Goal: Task Accomplishment & Management: Use online tool/utility

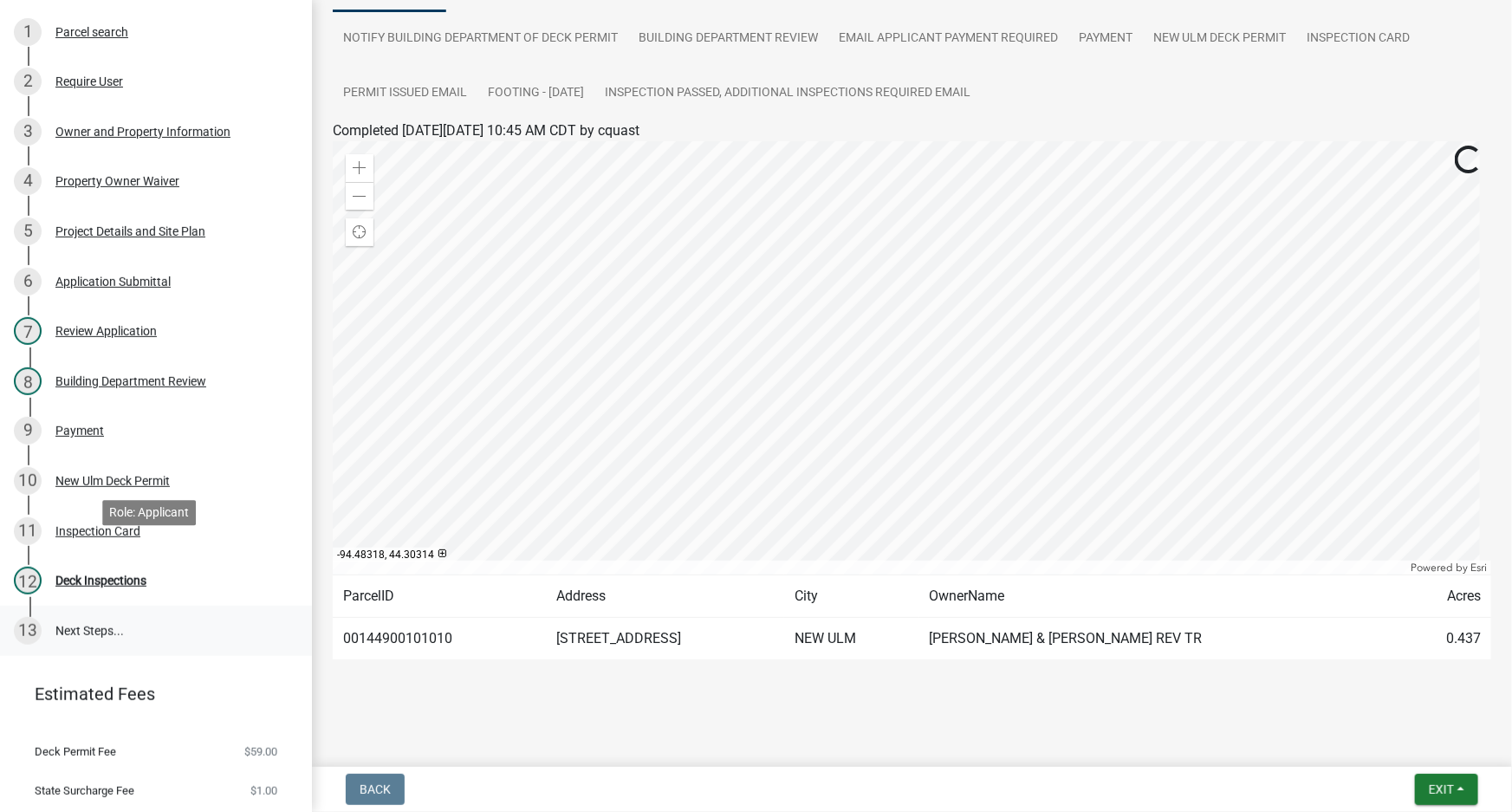
scroll to position [209, 0]
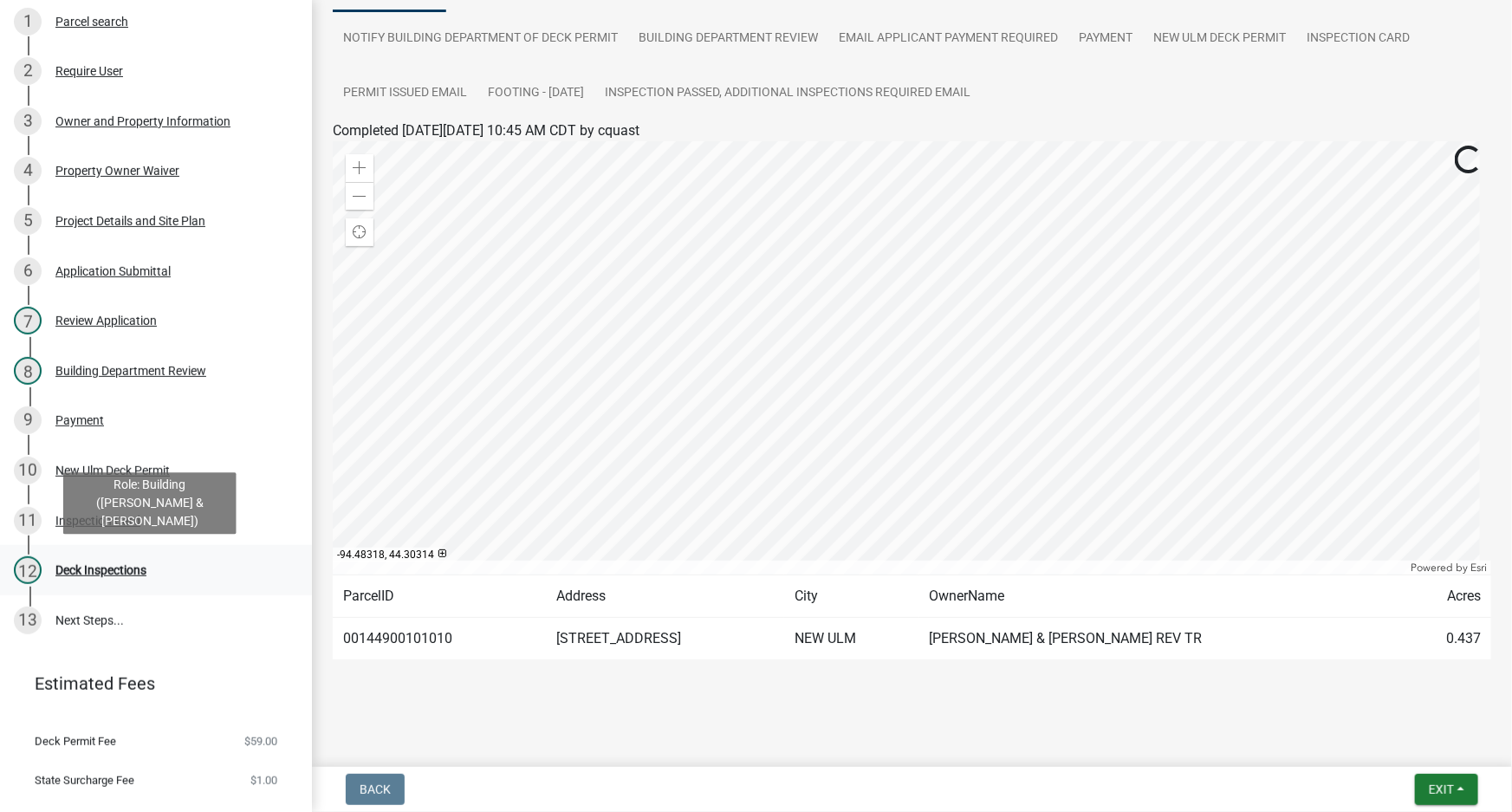
click at [124, 572] on div "Deck Inspections" at bounding box center [101, 569] width 91 height 12
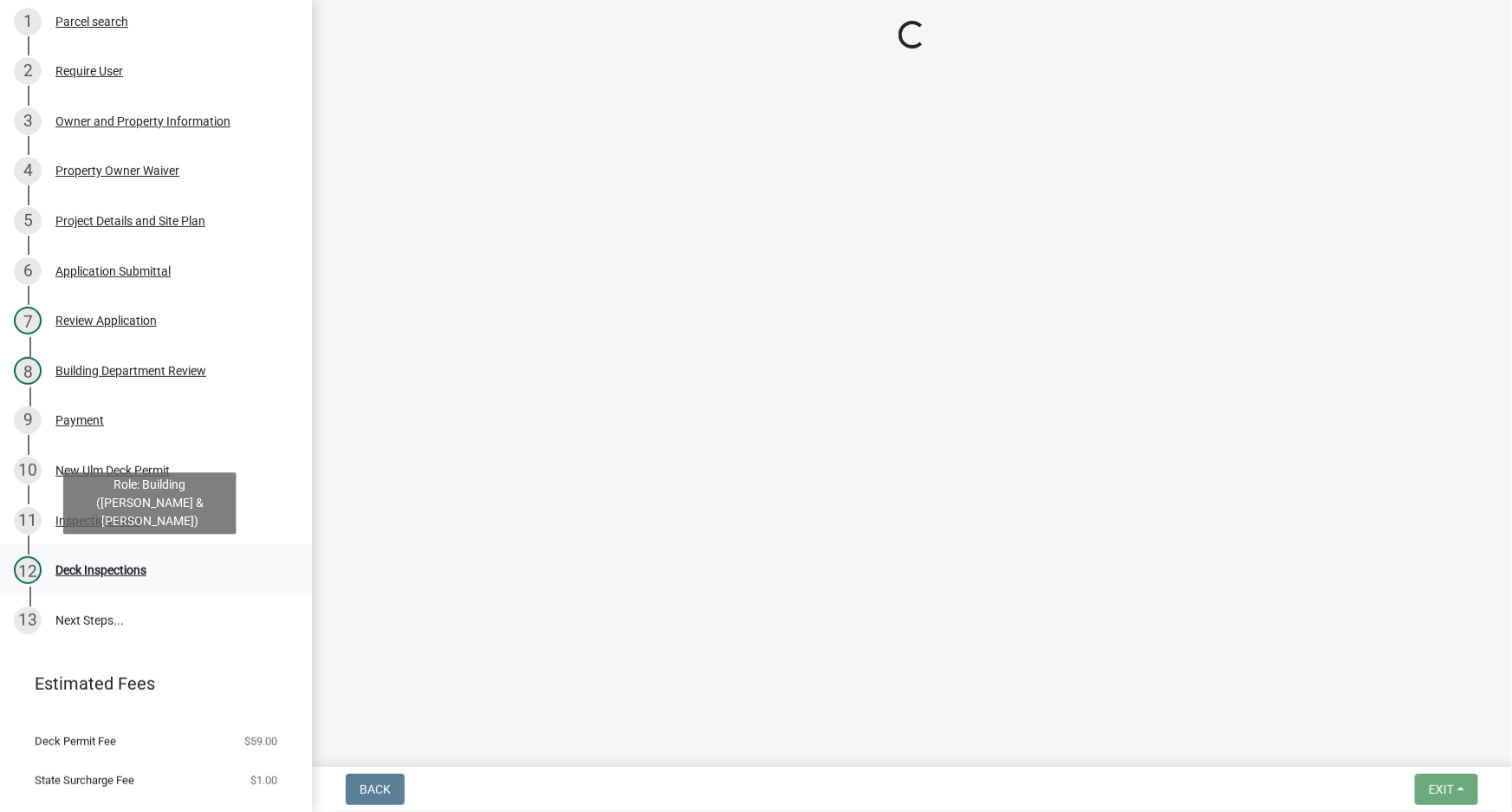
select select "805d55ac-e238-4e04-8f8e-acc067f36c3e"
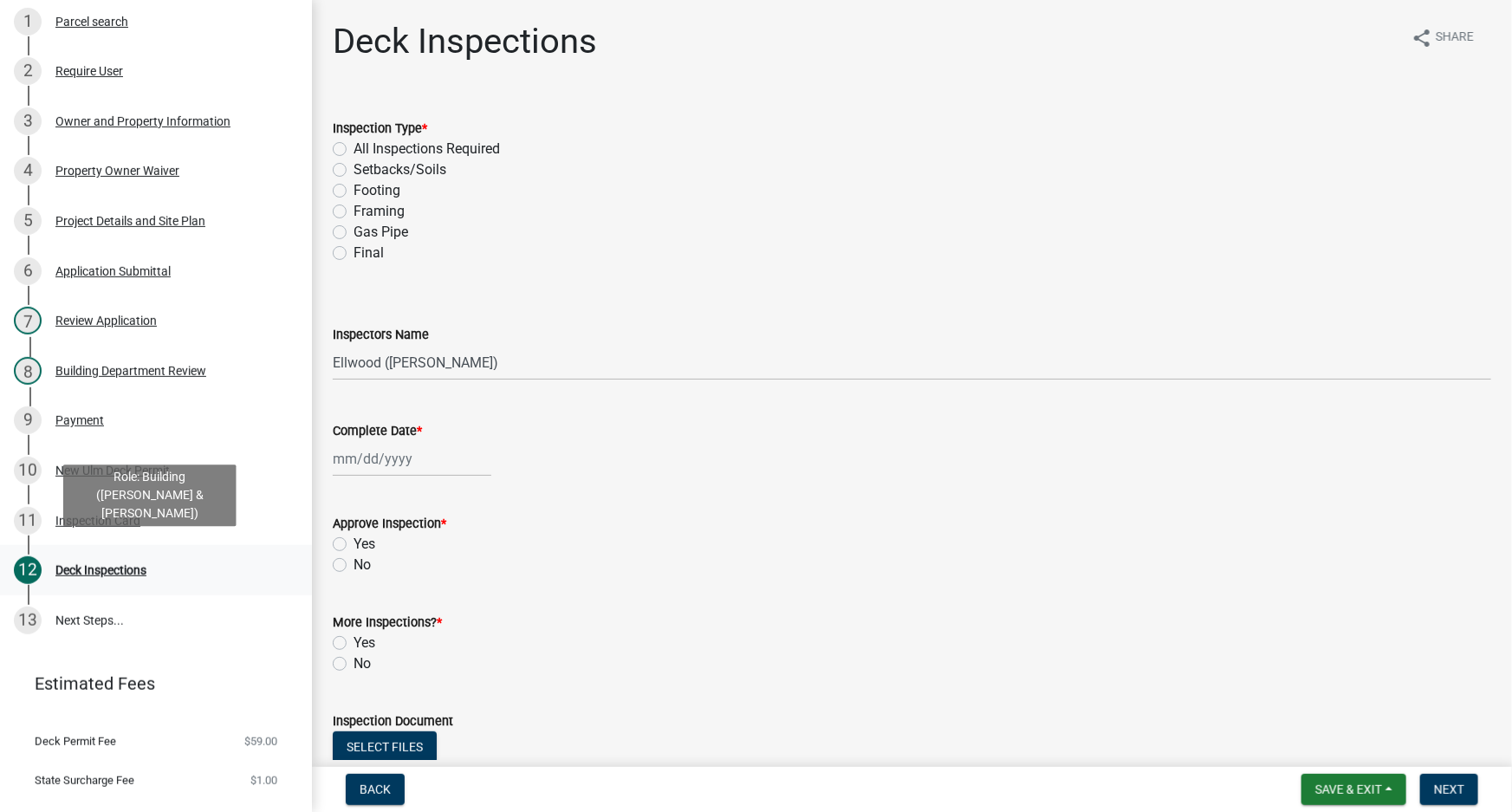
scroll to position [242, 0]
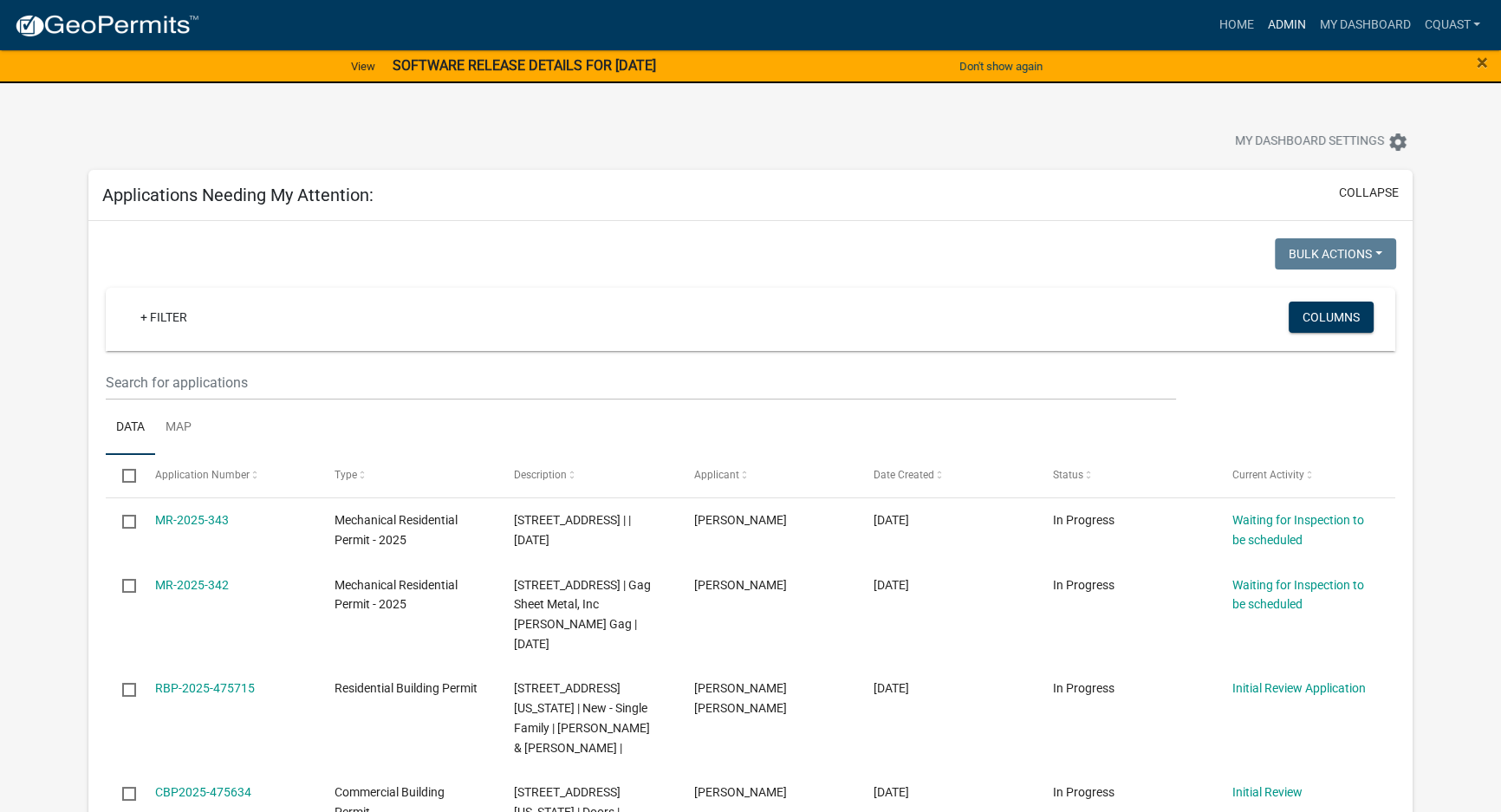
click at [1272, 23] on link "Admin" at bounding box center [1286, 25] width 52 height 33
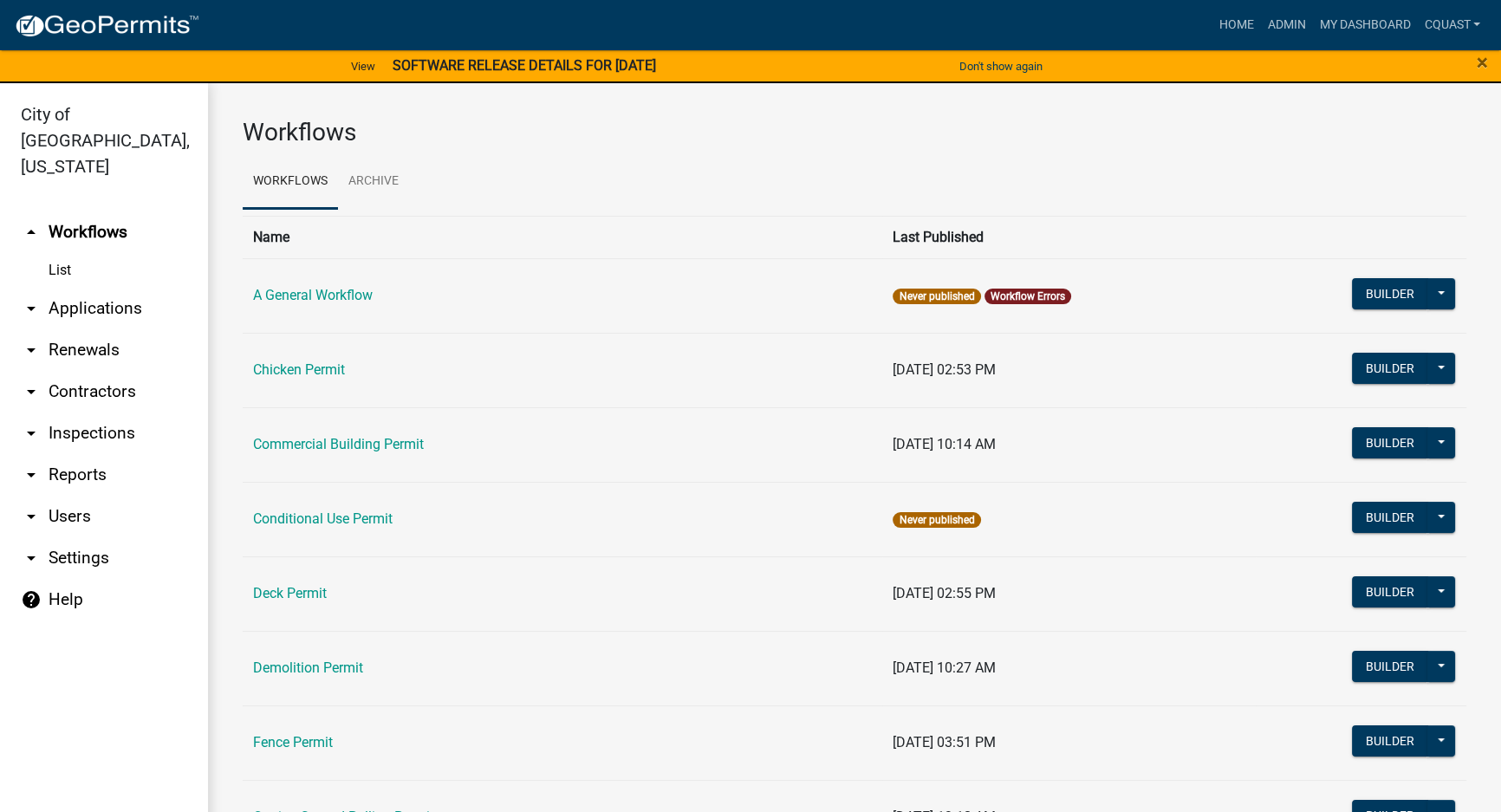
click at [67, 294] on link "arrow_drop_down Applications" at bounding box center [104, 309] width 208 height 42
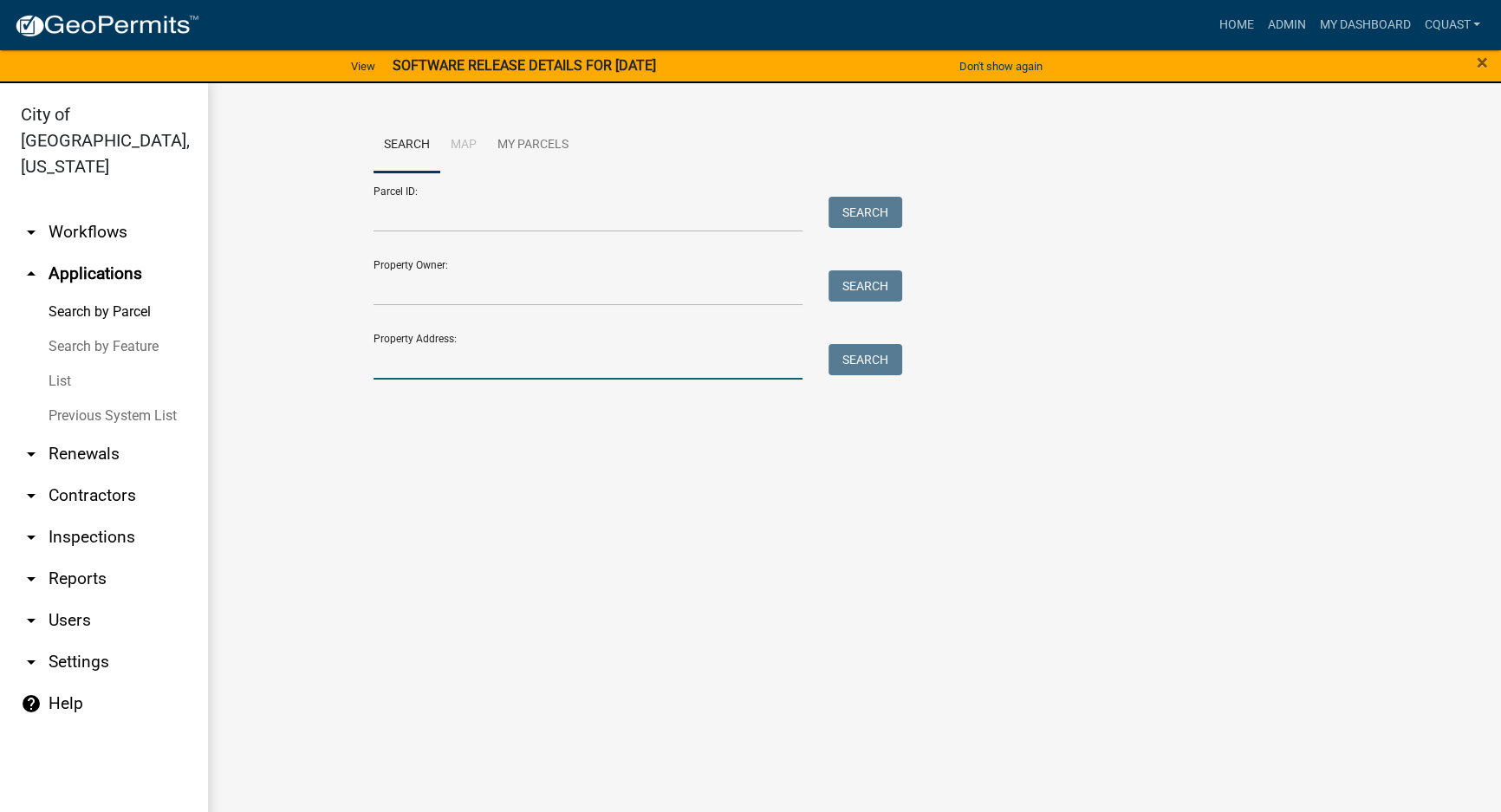
click at [645, 361] on input "Property Address:" at bounding box center [587, 361] width 429 height 36
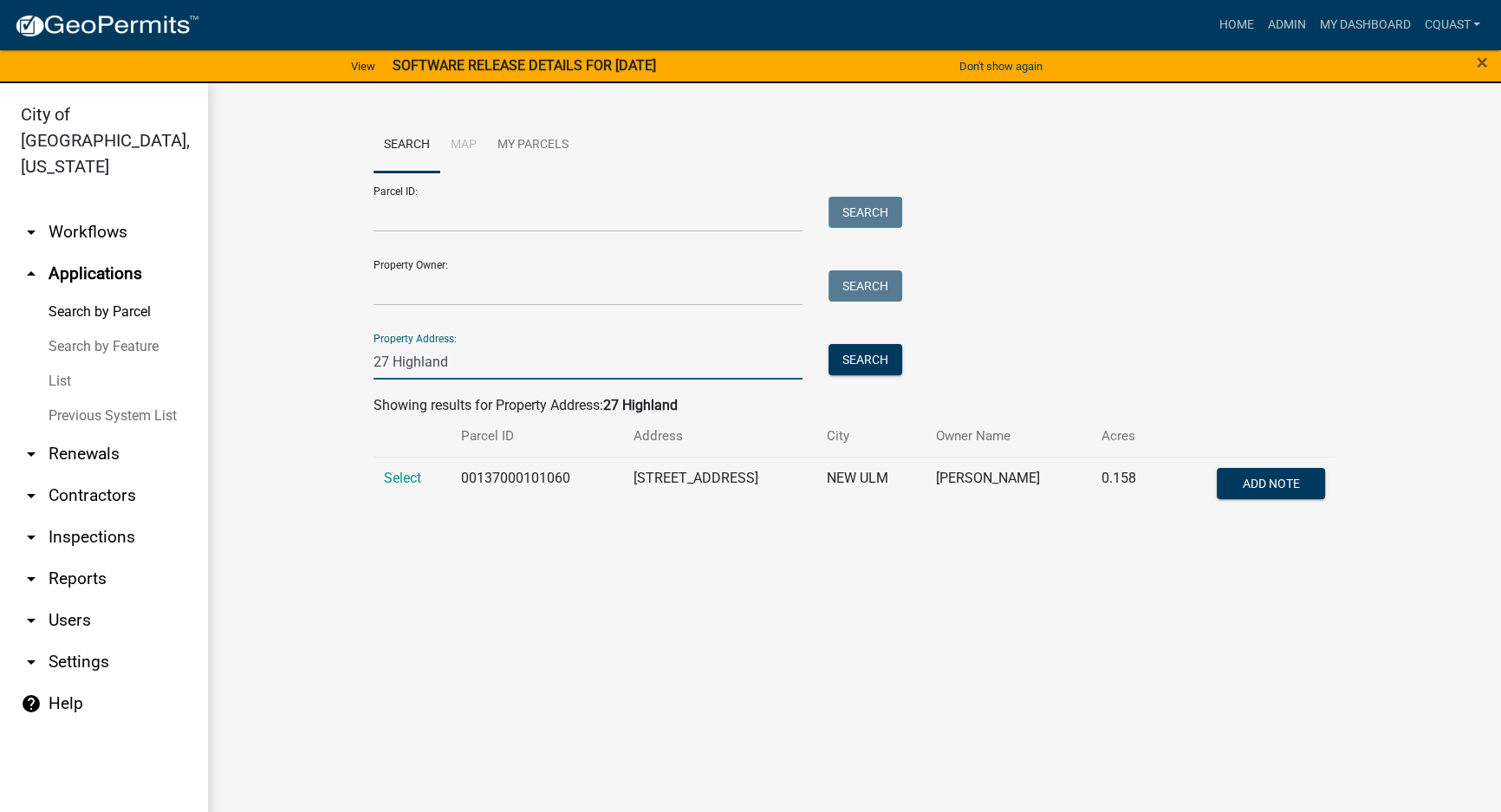
type input "27 Highland"
click at [412, 467] on td "Select" at bounding box center [412, 484] width 77 height 57
click at [402, 477] on span "Select" at bounding box center [403, 478] width 37 height 16
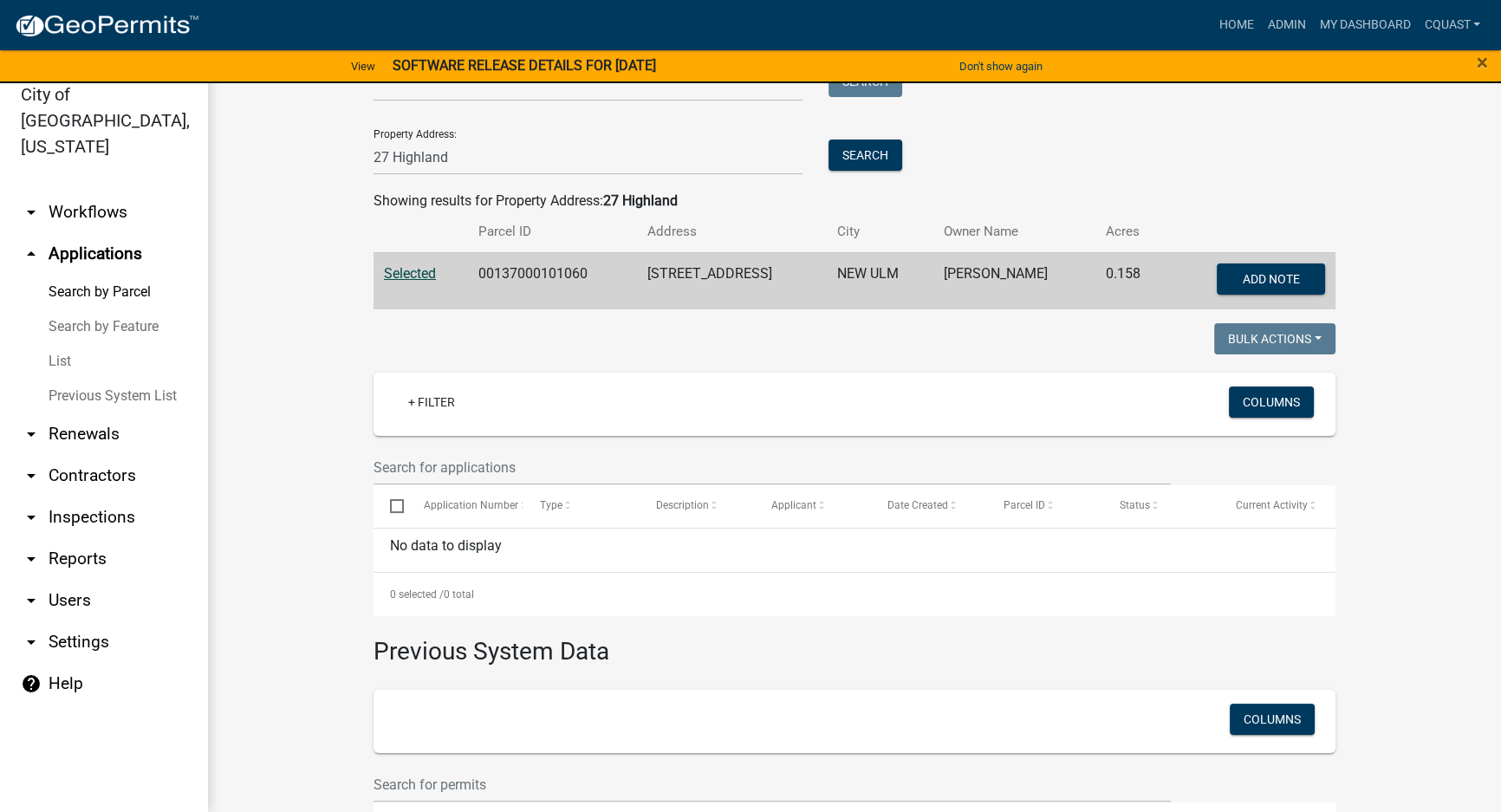
scroll to position [181, 0]
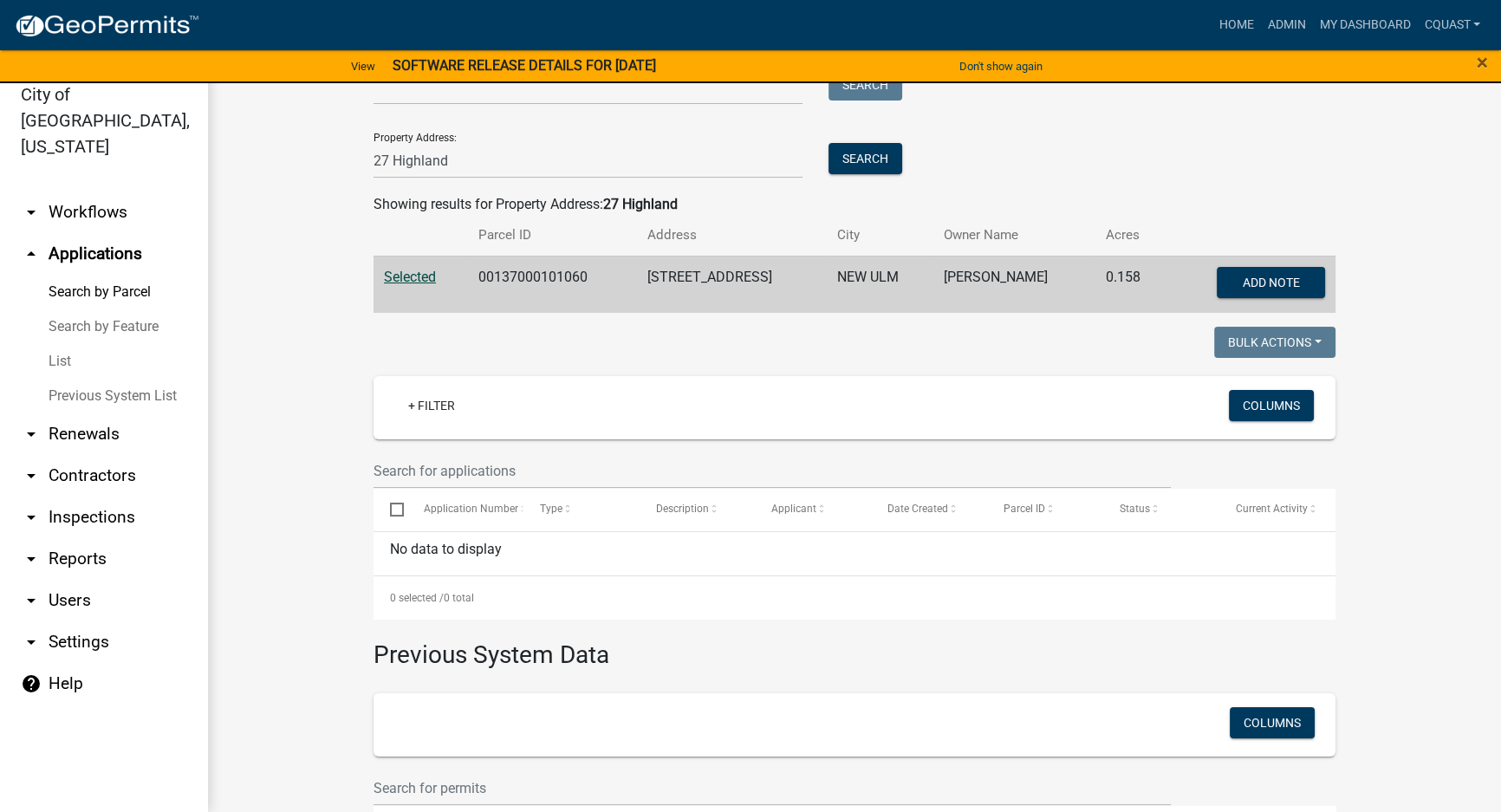
click at [405, 273] on span "Selected" at bounding box center [410, 277] width 52 height 16
click at [410, 271] on span "Selected" at bounding box center [410, 277] width 52 height 16
click at [384, 271] on span "Selected" at bounding box center [410, 277] width 52 height 16
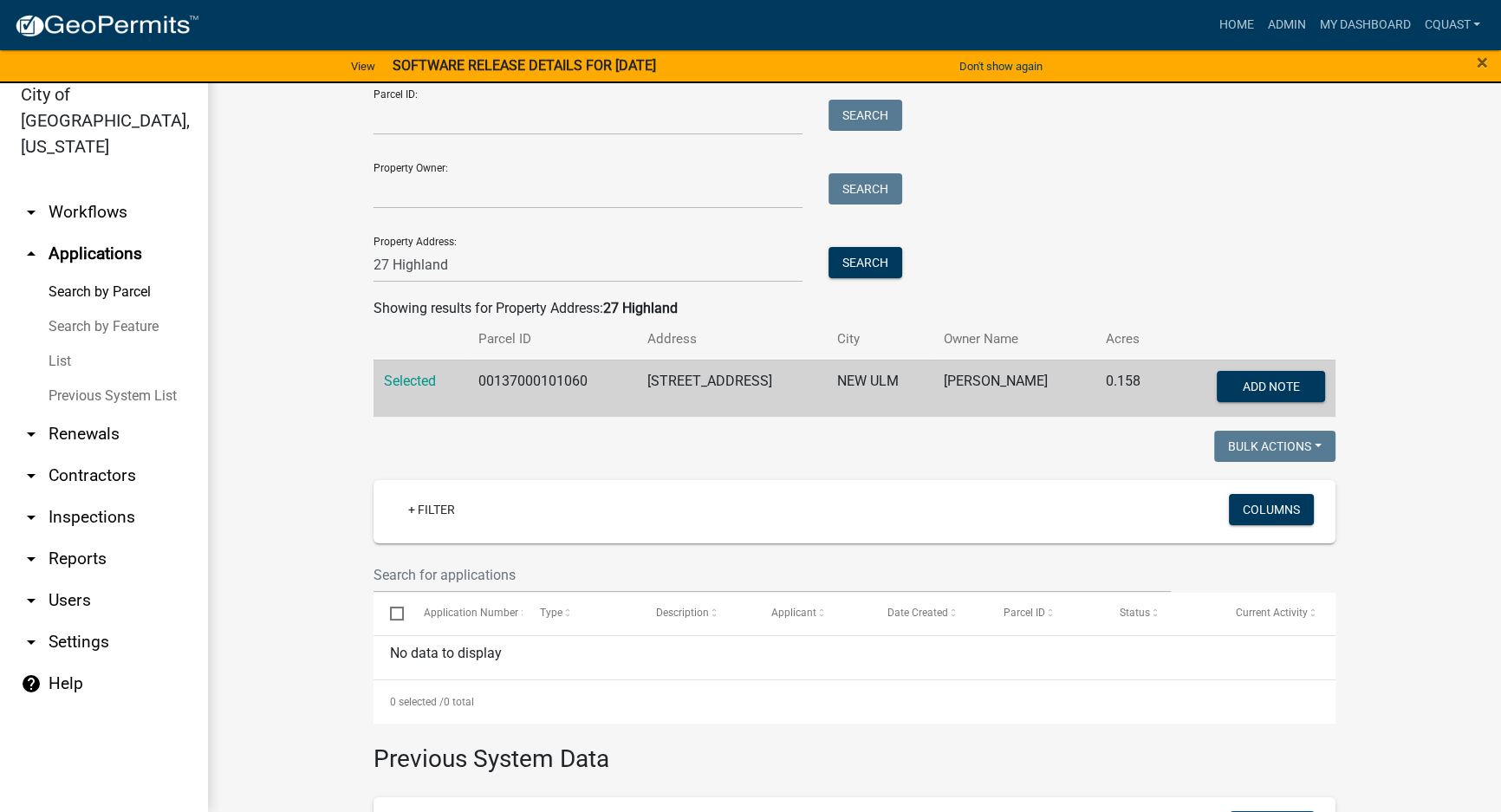
scroll to position [0, 0]
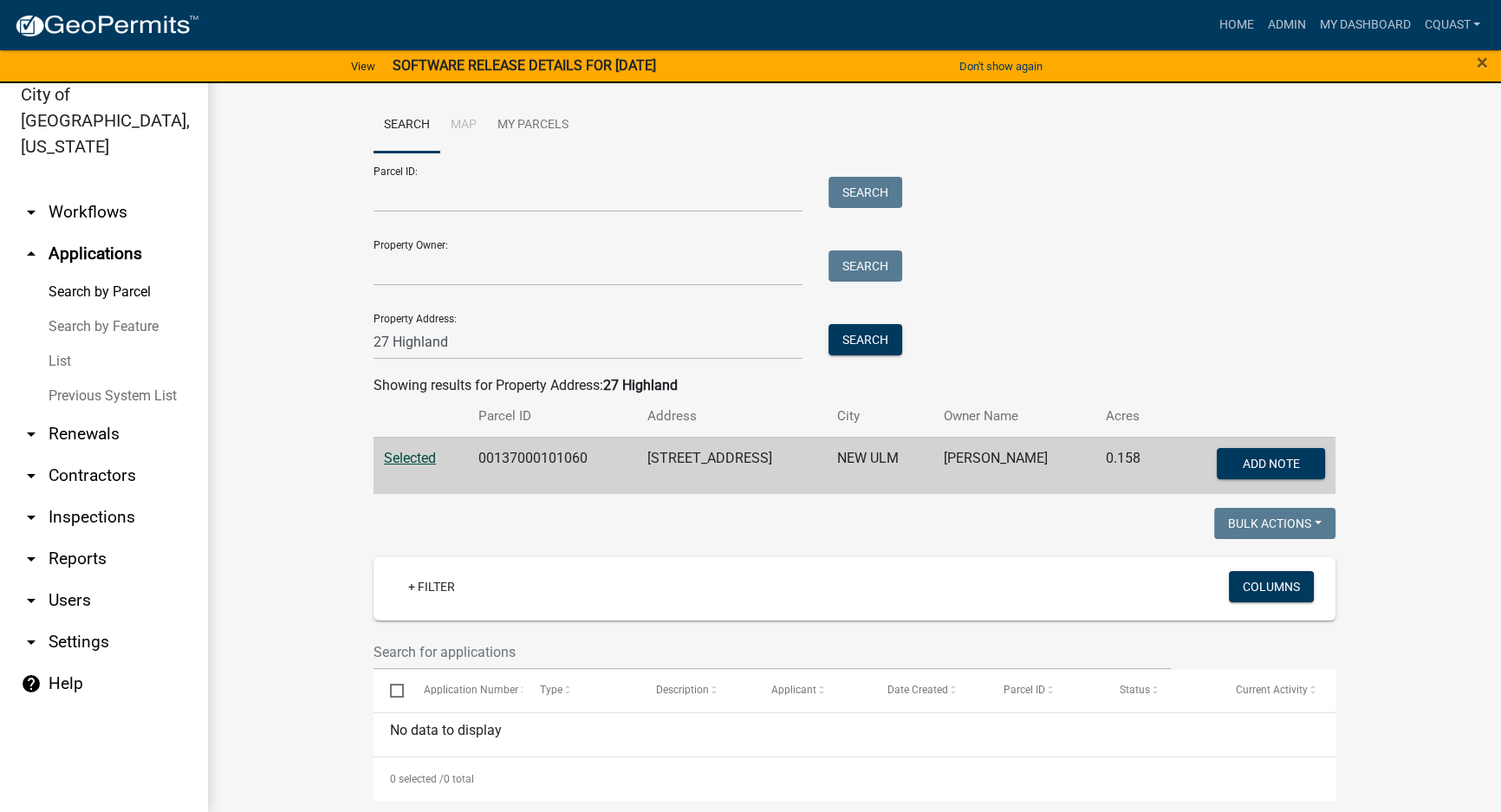
click at [398, 459] on span "Selected" at bounding box center [410, 458] width 52 height 16
